Goal: Task Accomplishment & Management: Manage account settings

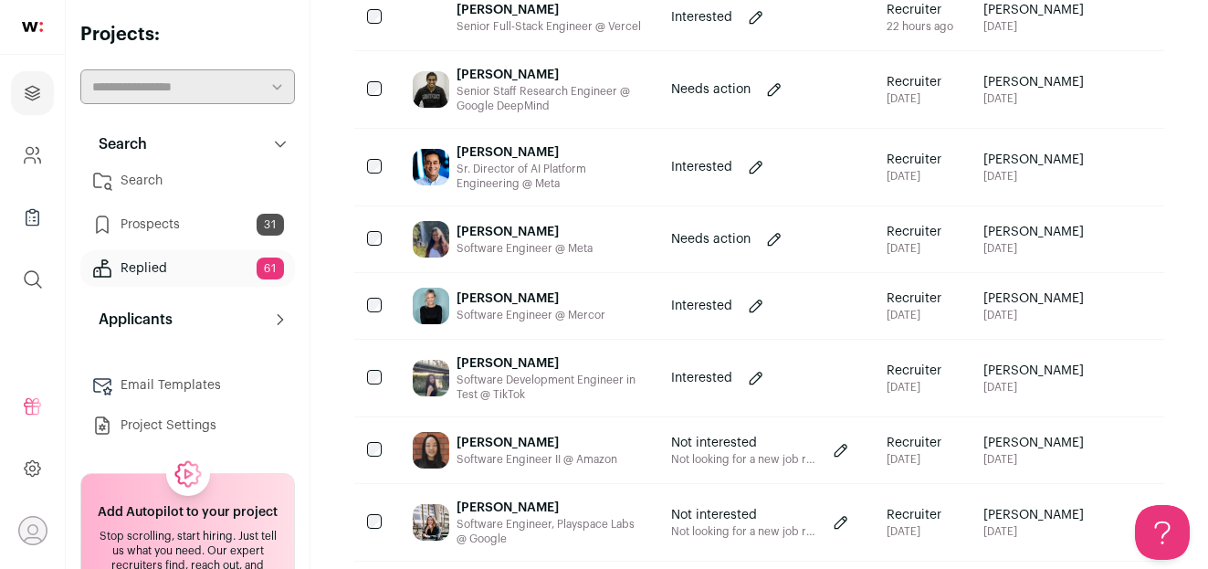
scroll to position [579, 0]
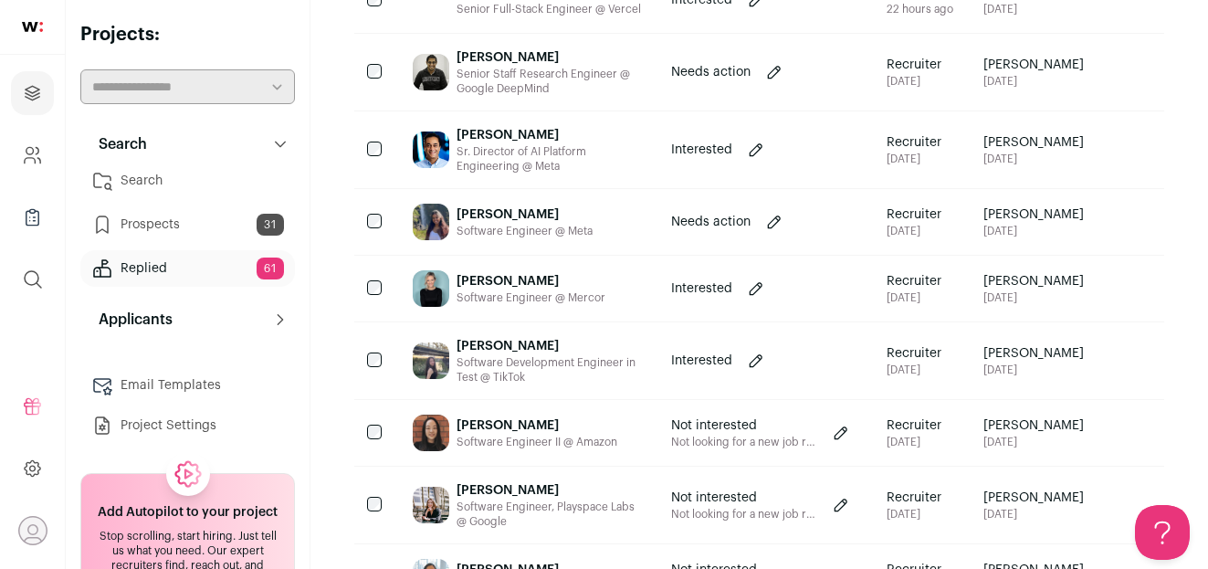
click at [533, 215] on div "[PERSON_NAME]" at bounding box center [524, 214] width 136 height 18
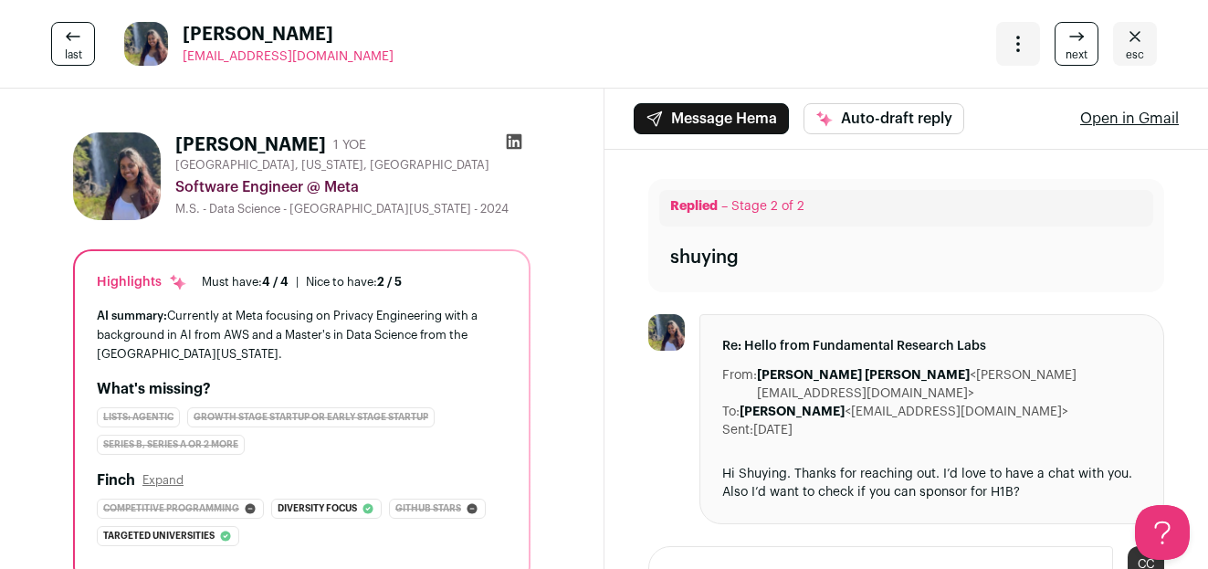
click at [513, 140] on icon at bounding box center [514, 141] width 18 height 18
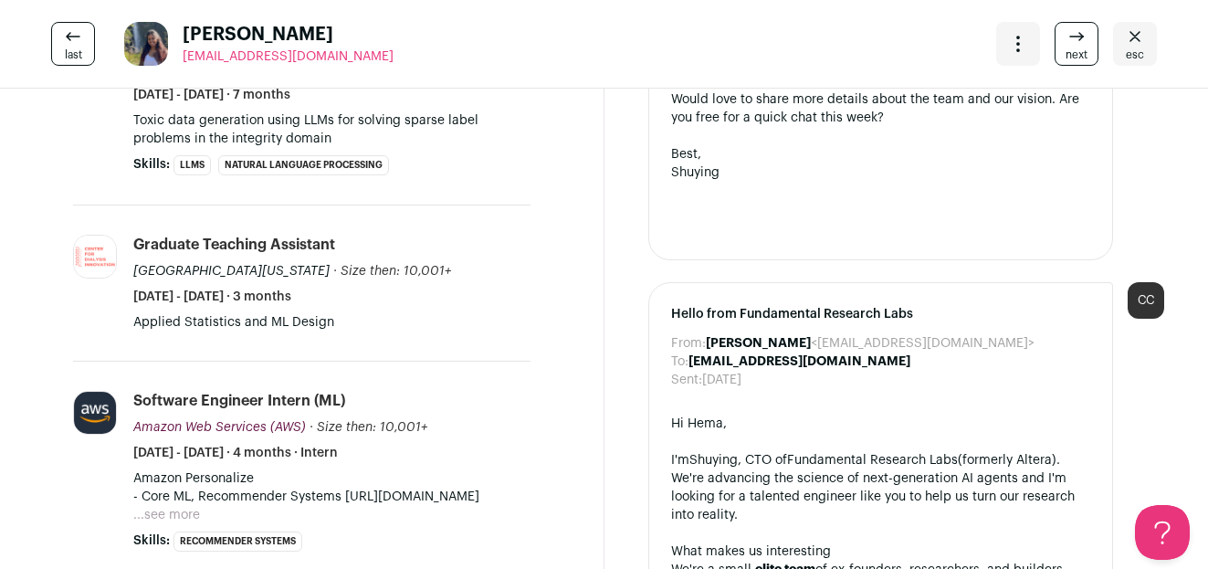
scroll to position [0, 0]
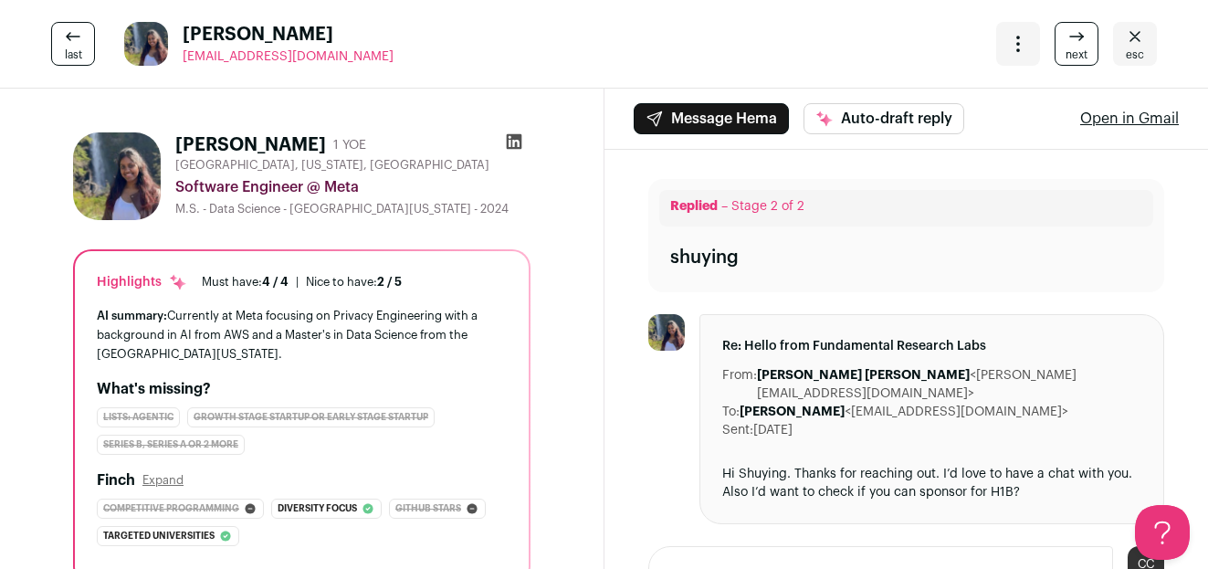
click at [1118, 58] on link "esc" at bounding box center [1135, 44] width 44 height 44
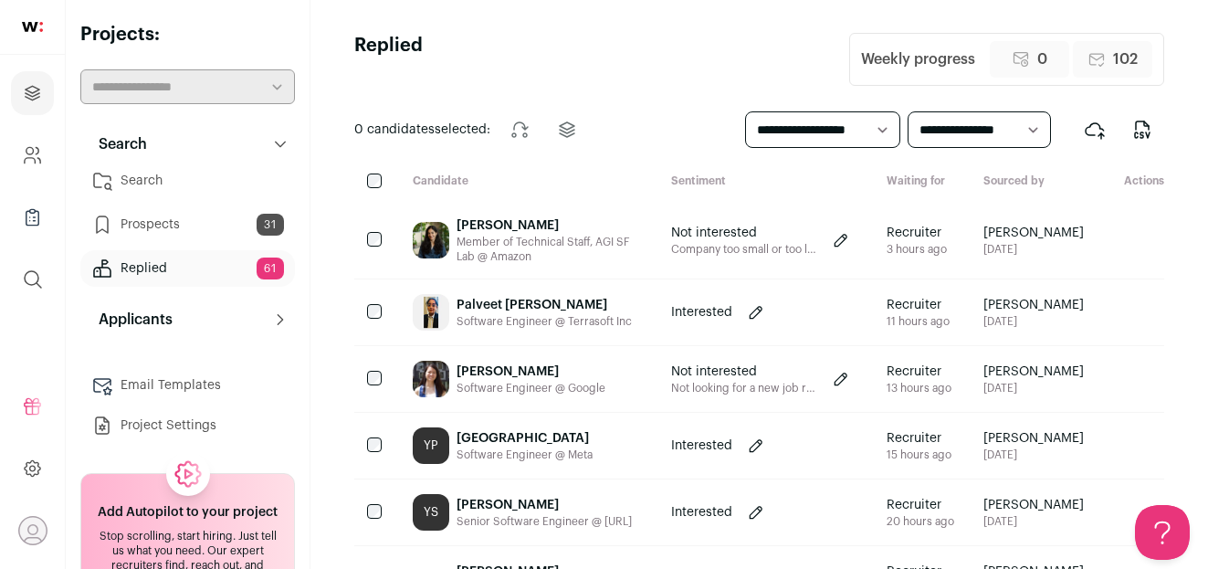
click at [550, 217] on div "[PERSON_NAME]" at bounding box center [548, 225] width 185 height 18
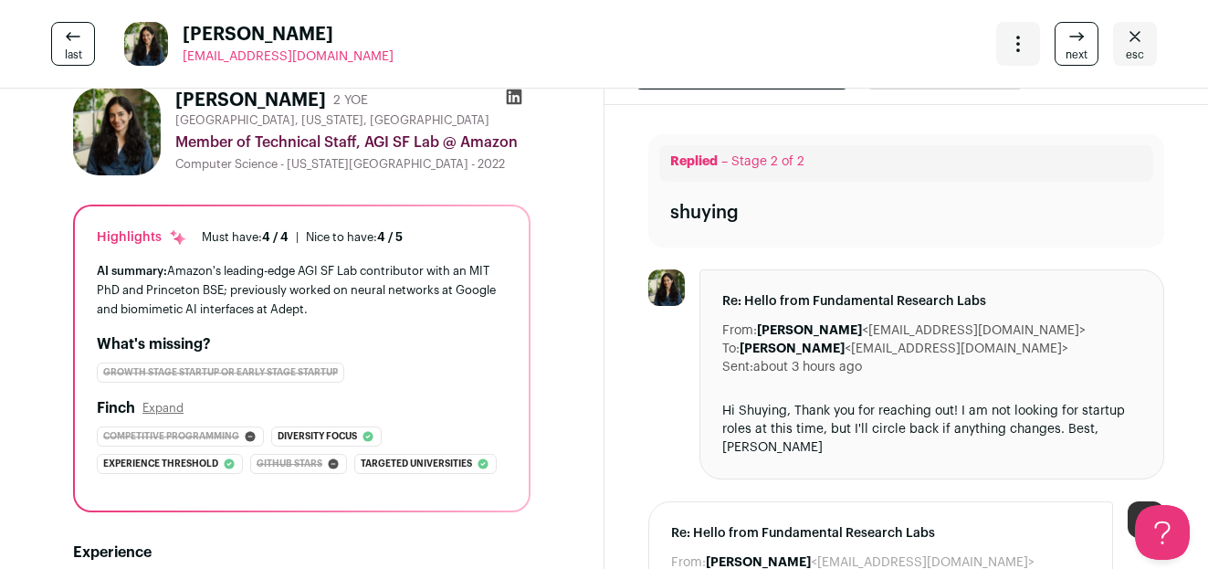
scroll to position [44, 0]
click at [1061, 49] on link "next" at bounding box center [1076, 44] width 44 height 44
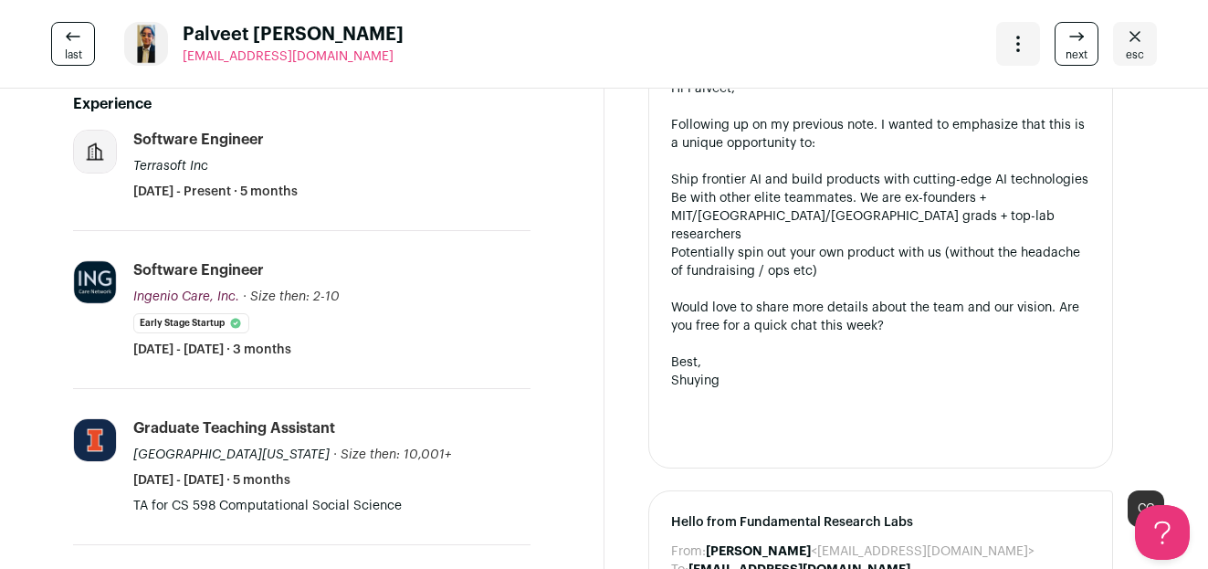
scroll to position [616, 0]
click at [1070, 49] on span "next" at bounding box center [1076, 54] width 22 height 15
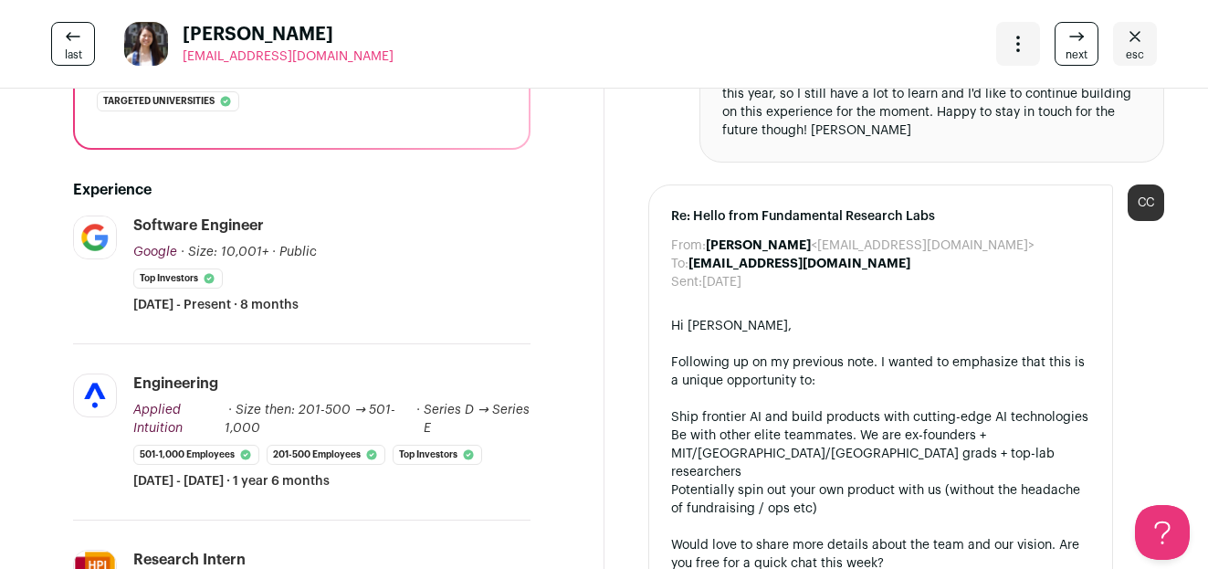
scroll to position [108, 0]
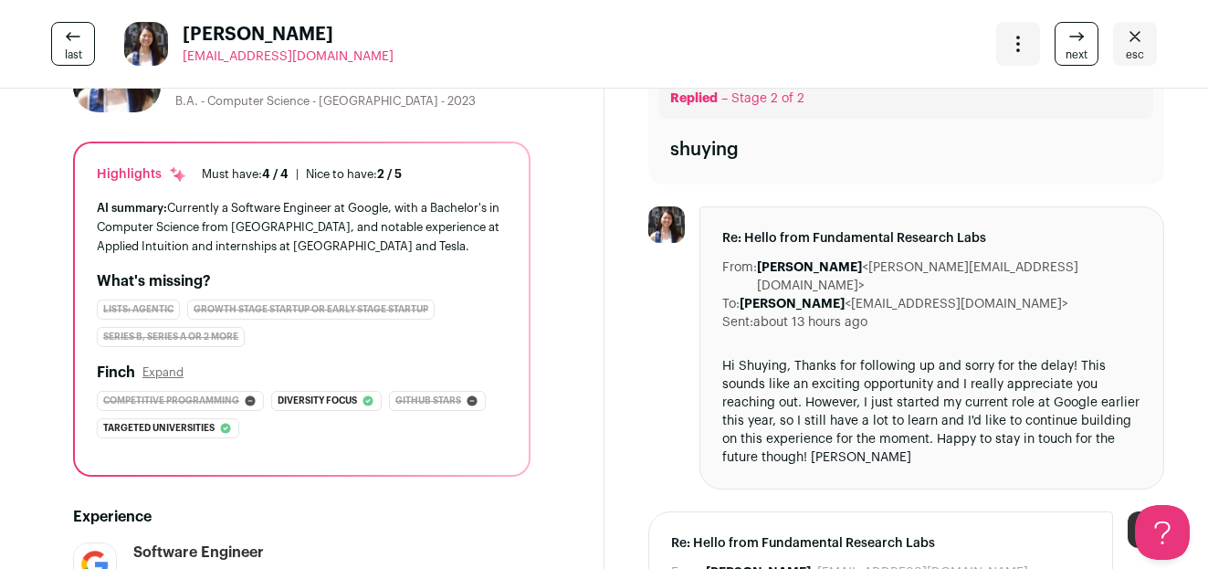
click at [1080, 46] on icon at bounding box center [1076, 37] width 22 height 22
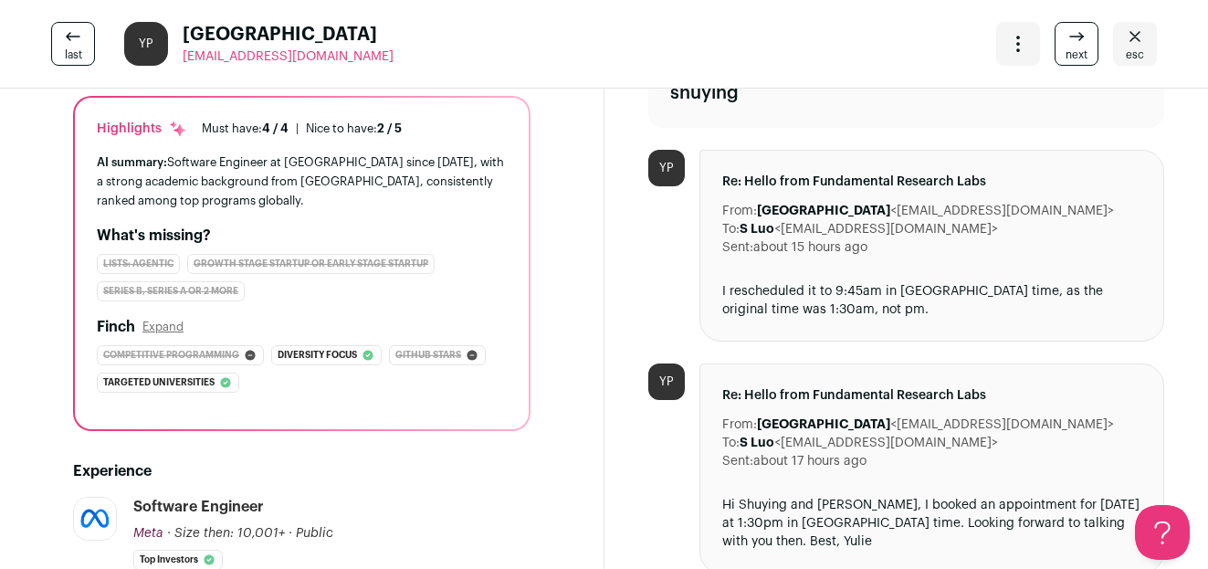
scroll to position [73, 0]
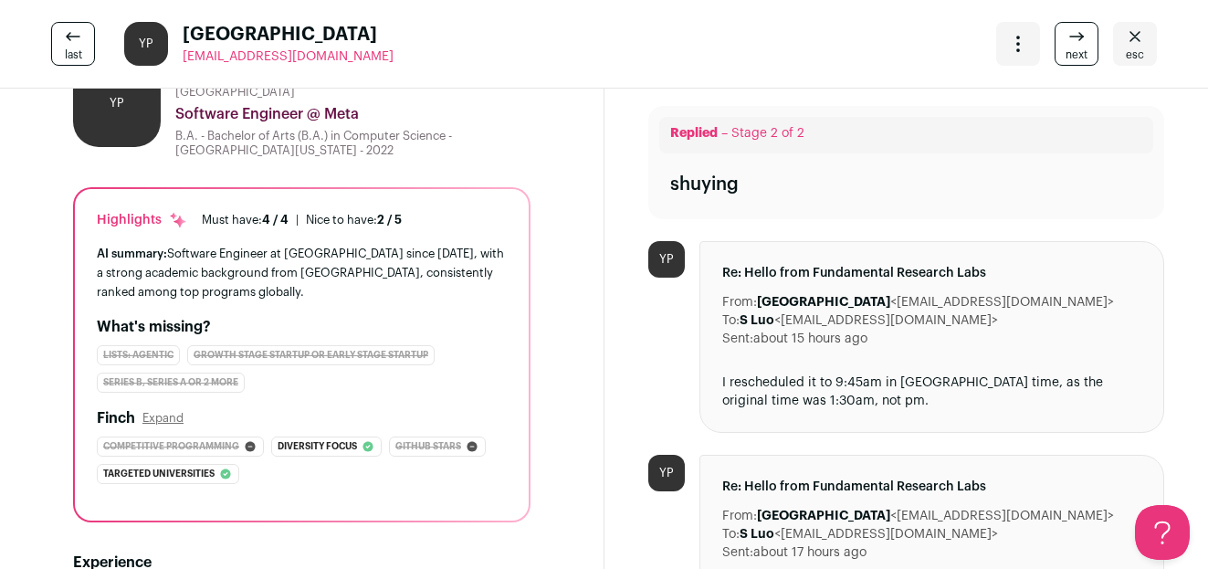
click at [1070, 44] on icon at bounding box center [1076, 37] width 22 height 22
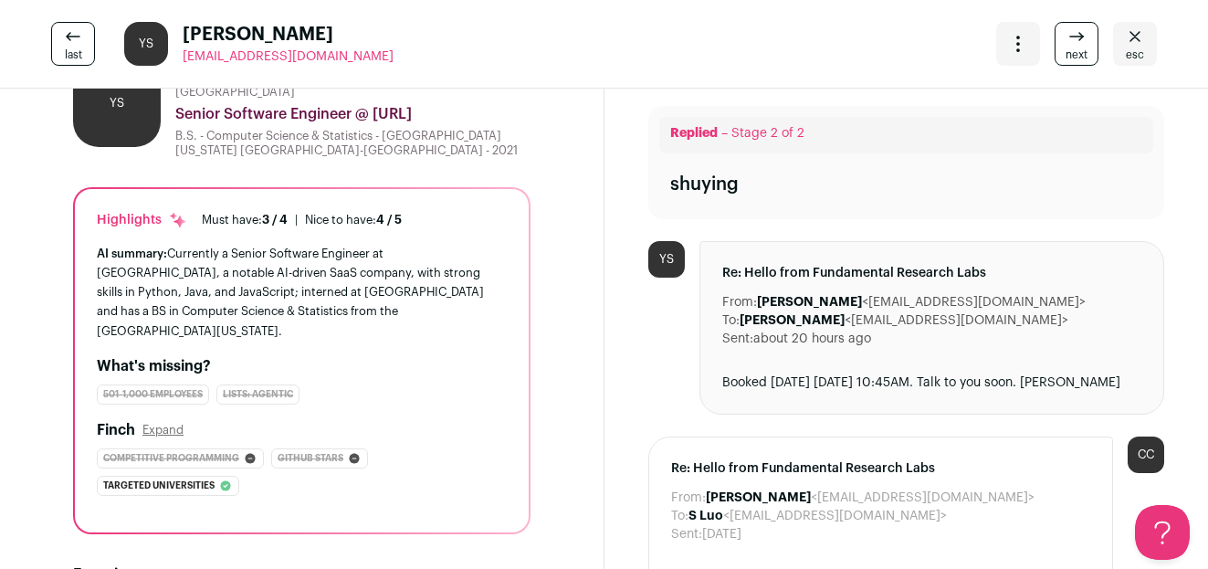
click at [1144, 47] on link "esc" at bounding box center [1135, 44] width 44 height 44
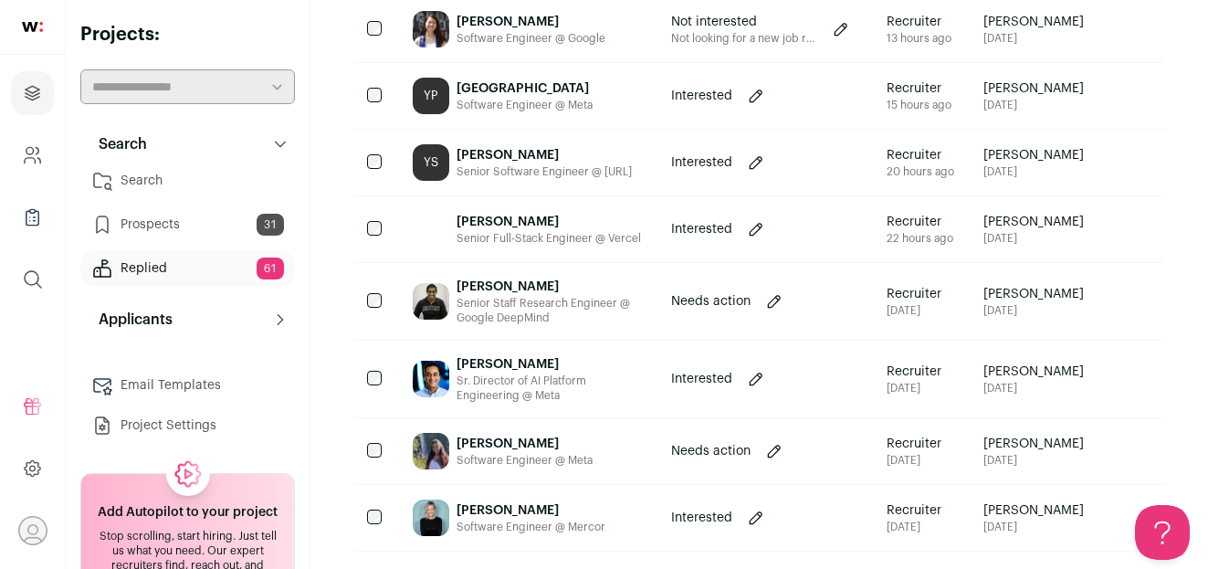
scroll to position [352, 0]
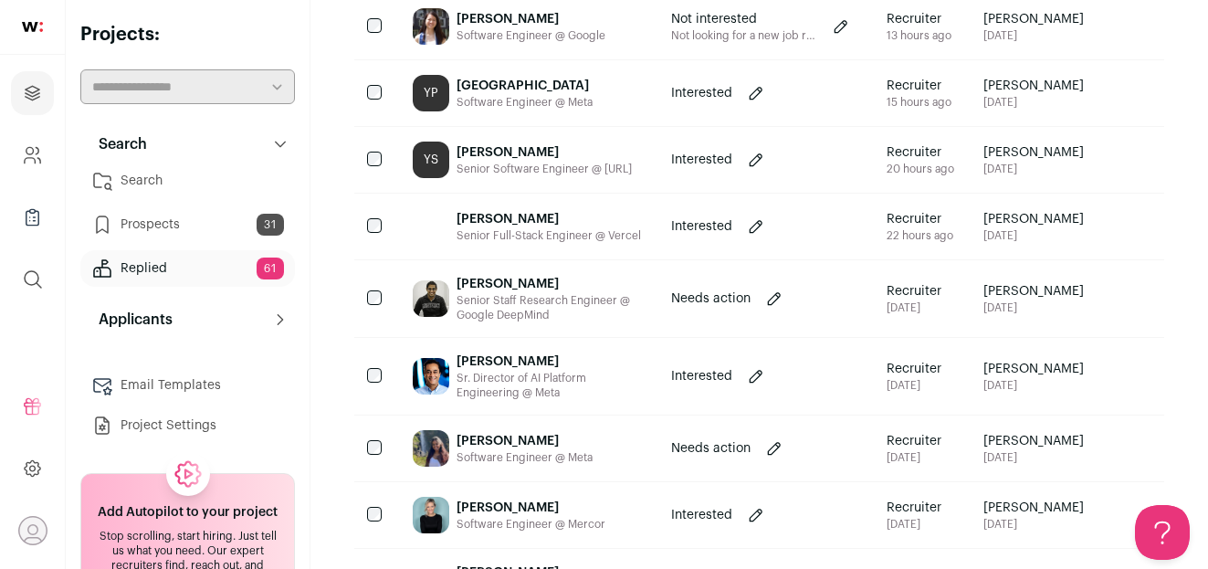
click at [599, 365] on div "[PERSON_NAME]" at bounding box center [548, 361] width 185 height 18
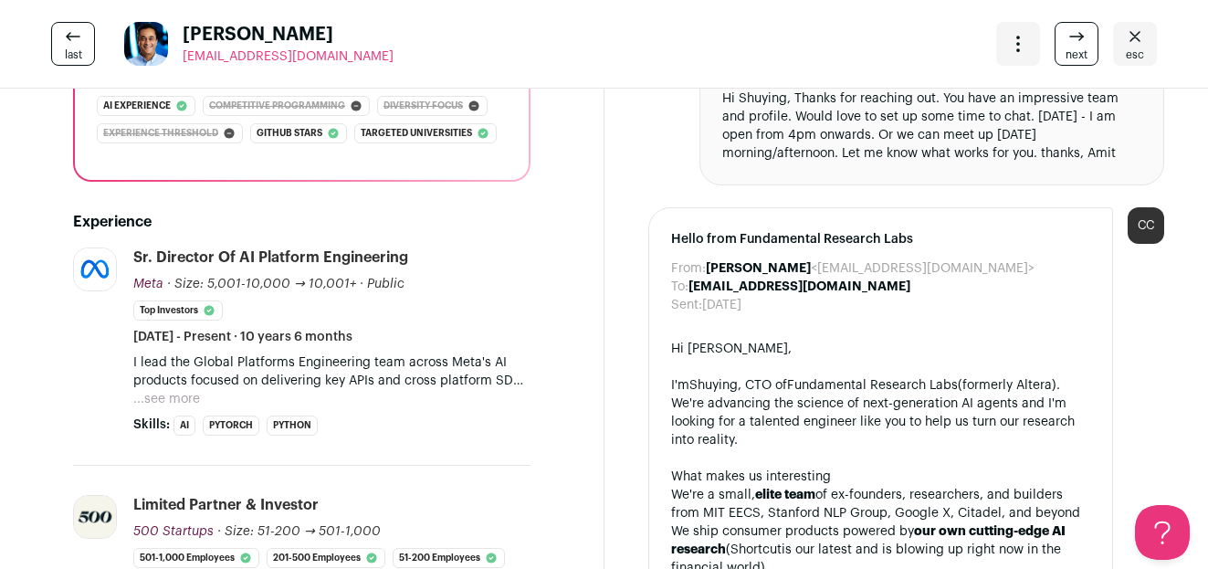
scroll to position [0, 0]
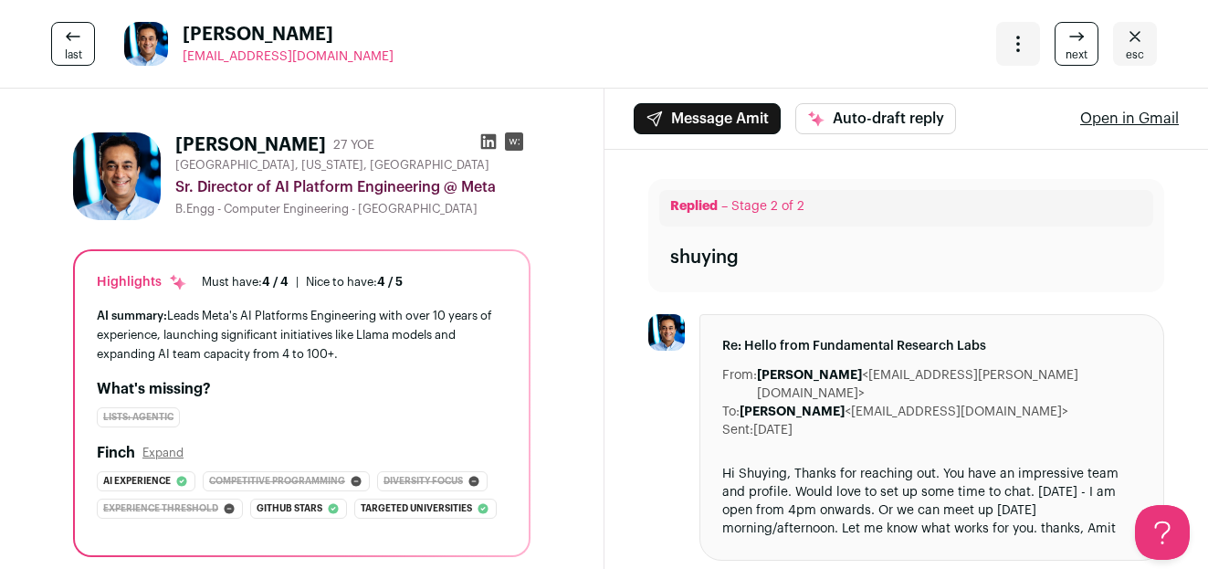
click at [480, 141] on icon at bounding box center [488, 142] width 16 height 16
click at [1117, 27] on link "esc" at bounding box center [1135, 44] width 44 height 44
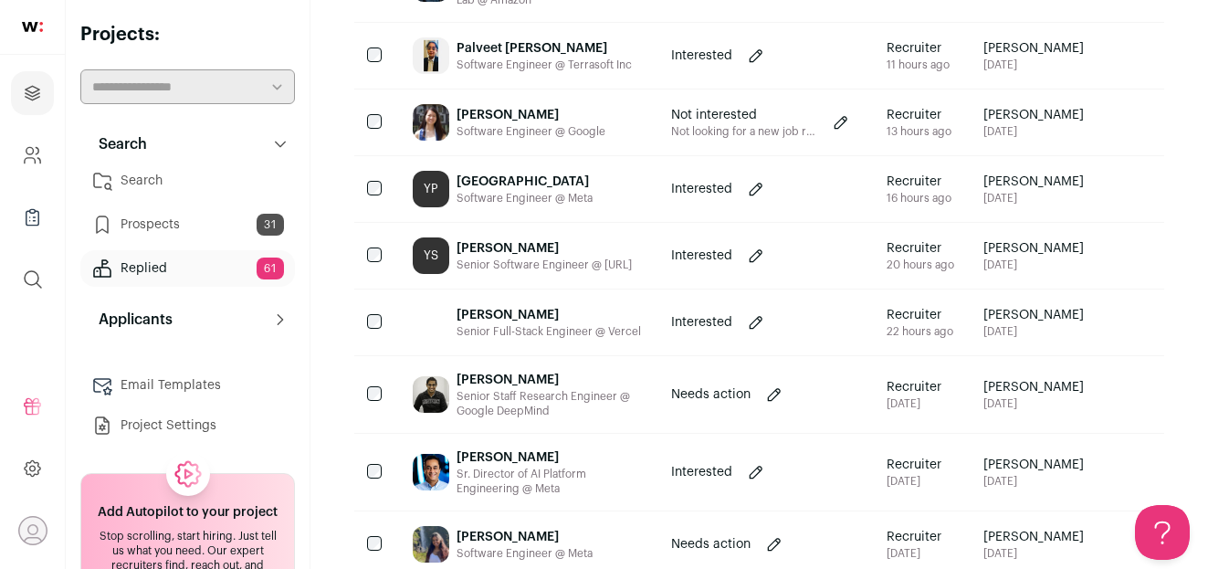
scroll to position [280, 0]
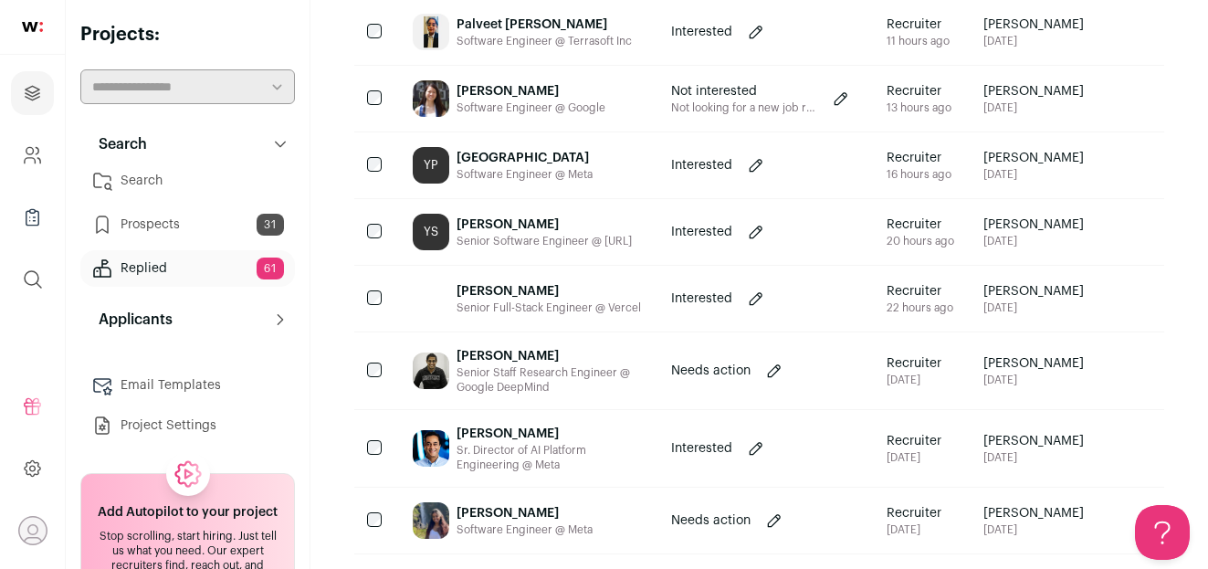
click at [653, 306] on div "Gavin Ortiz Senior Full-Stack Engineer @ Vercel" at bounding box center [527, 299] width 258 height 66
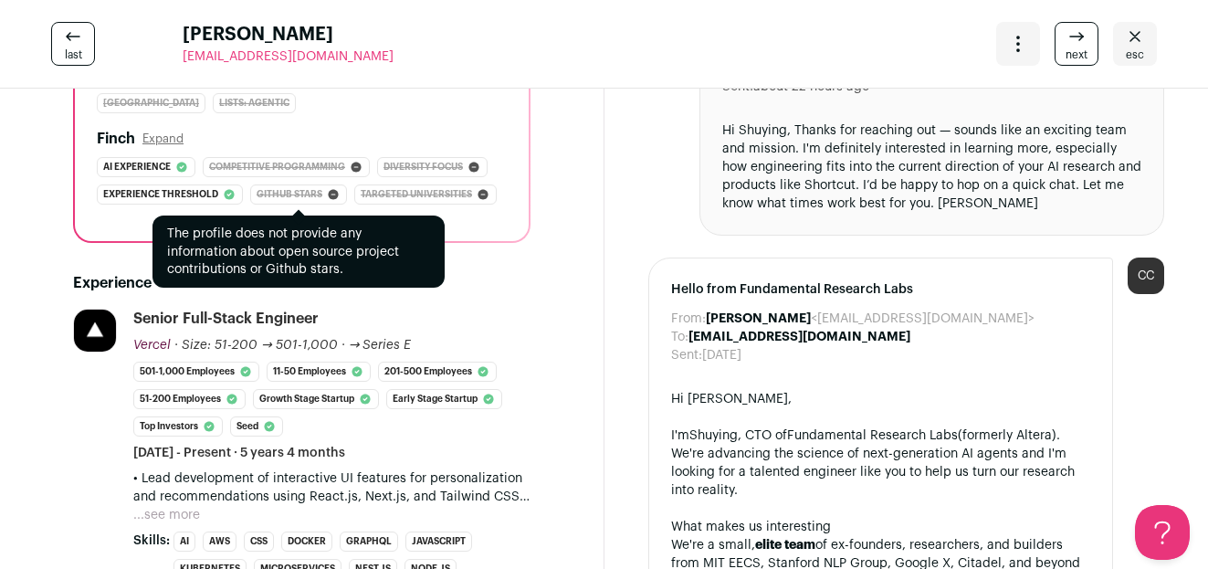
scroll to position [326, 0]
